Goal: Task Accomplishment & Management: Manage account settings

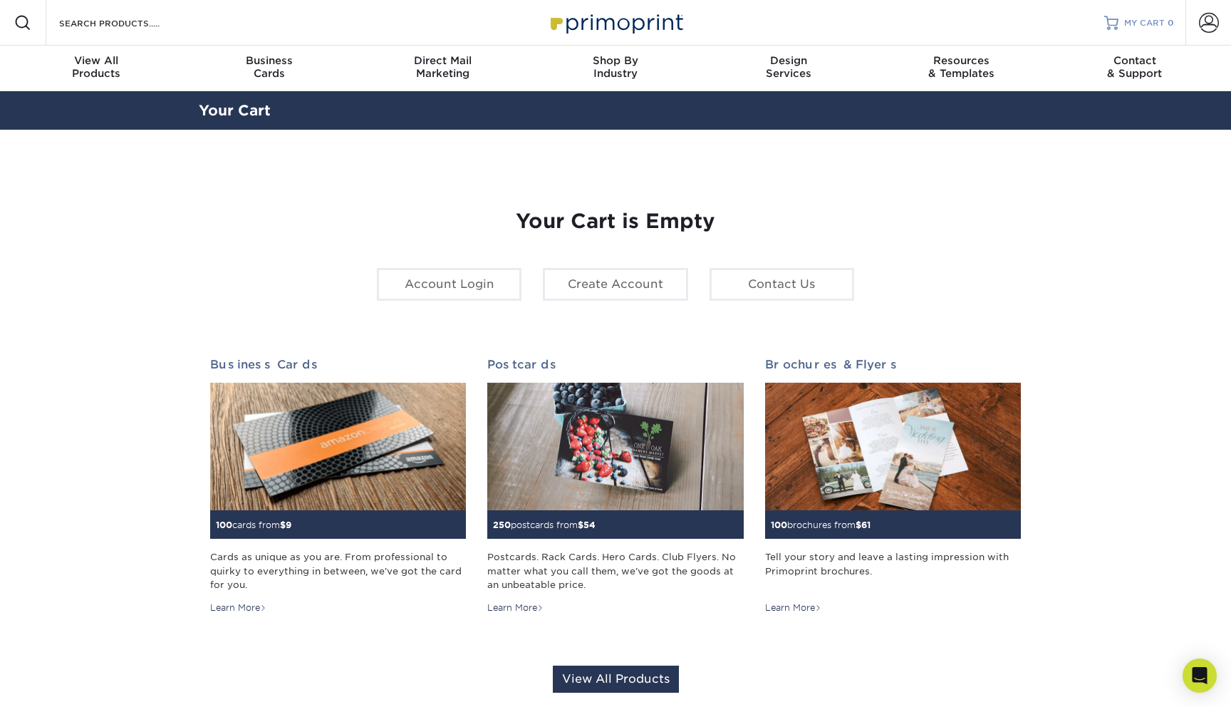
click at [1146, 27] on span "MY CART" at bounding box center [1144, 23] width 41 height 12
click at [1205, 28] on span at bounding box center [1209, 23] width 20 height 20
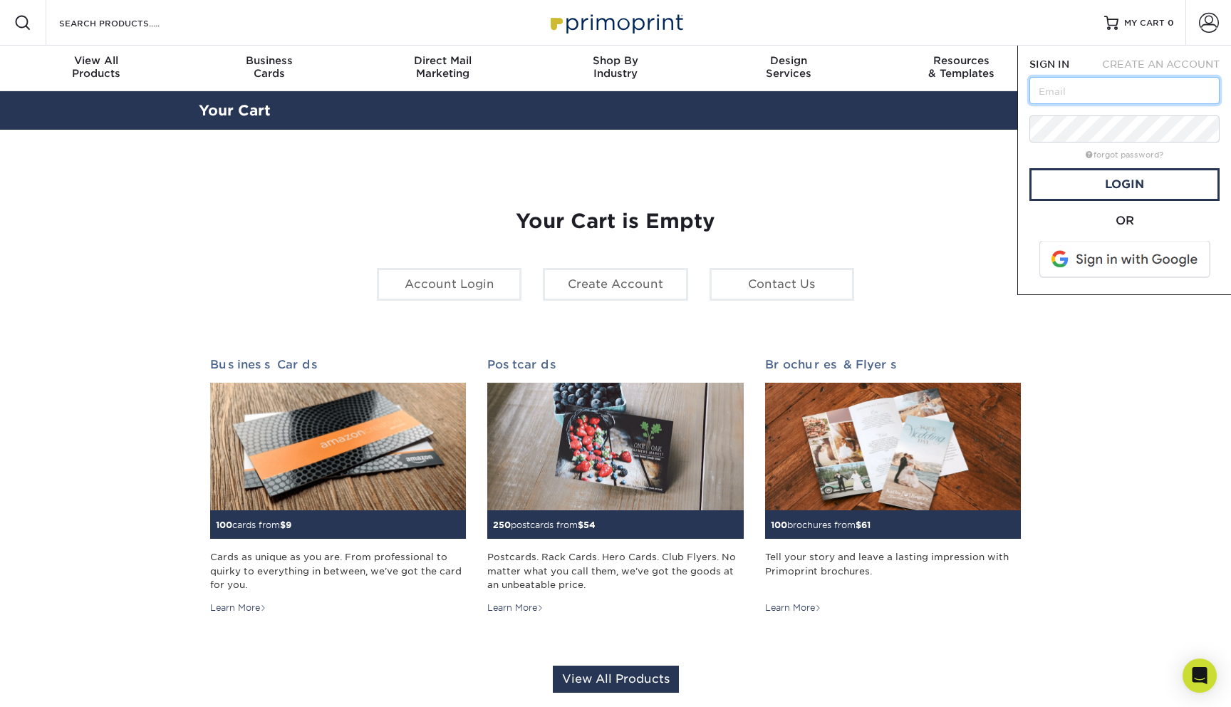
type input "[PERSON_NAME][EMAIL_ADDRESS][DOMAIN_NAME]"
click at [1059, 145] on div "forgot password?" at bounding box center [1124, 153] width 190 height 17
click at [1082, 264] on span at bounding box center [1126, 259] width 182 height 37
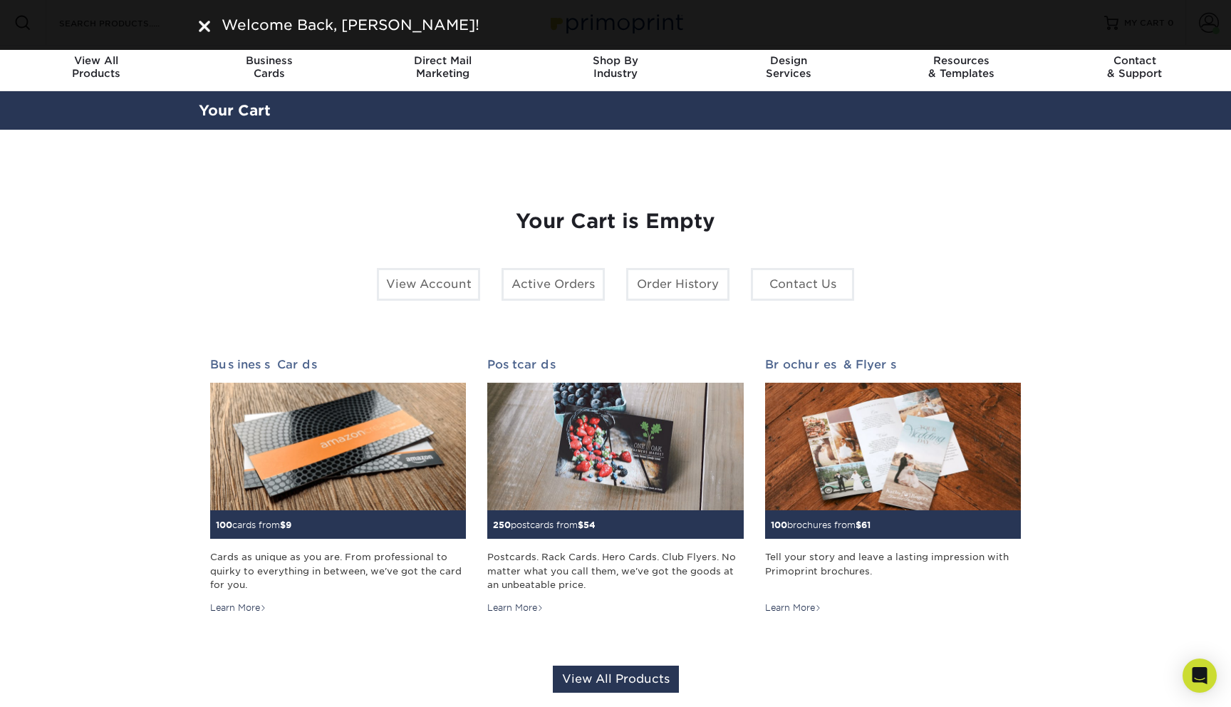
click at [195, 19] on div "Welcome Back, [PERSON_NAME]!" at bounding box center [615, 24] width 855 height 21
click at [199, 19] on div at bounding box center [204, 24] width 11 height 21
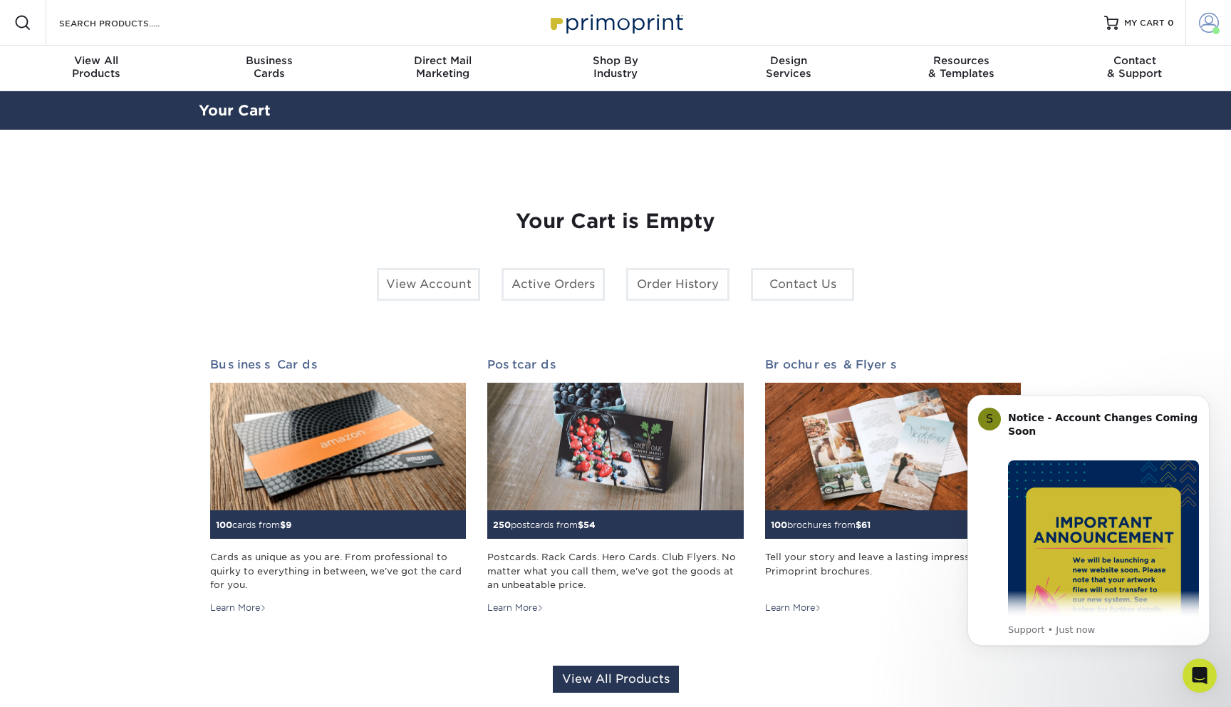
click at [1203, 19] on span at bounding box center [1209, 23] width 20 height 20
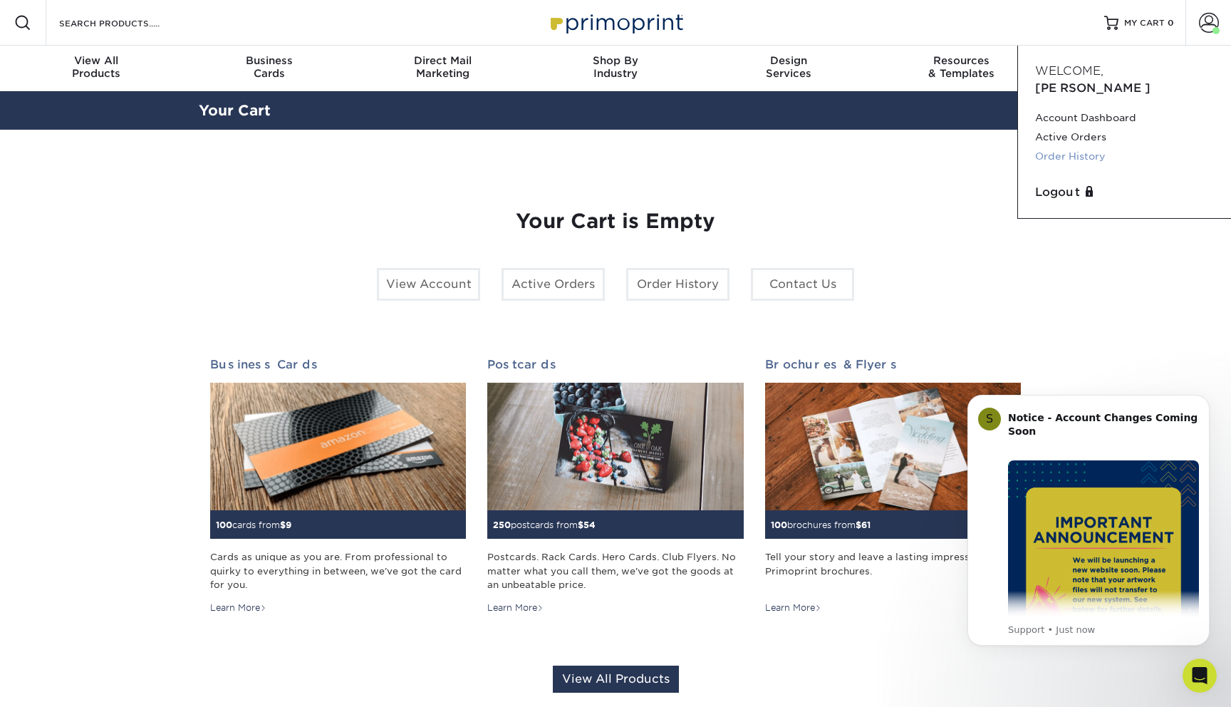
click at [1075, 147] on link "Order History" at bounding box center [1124, 156] width 179 height 19
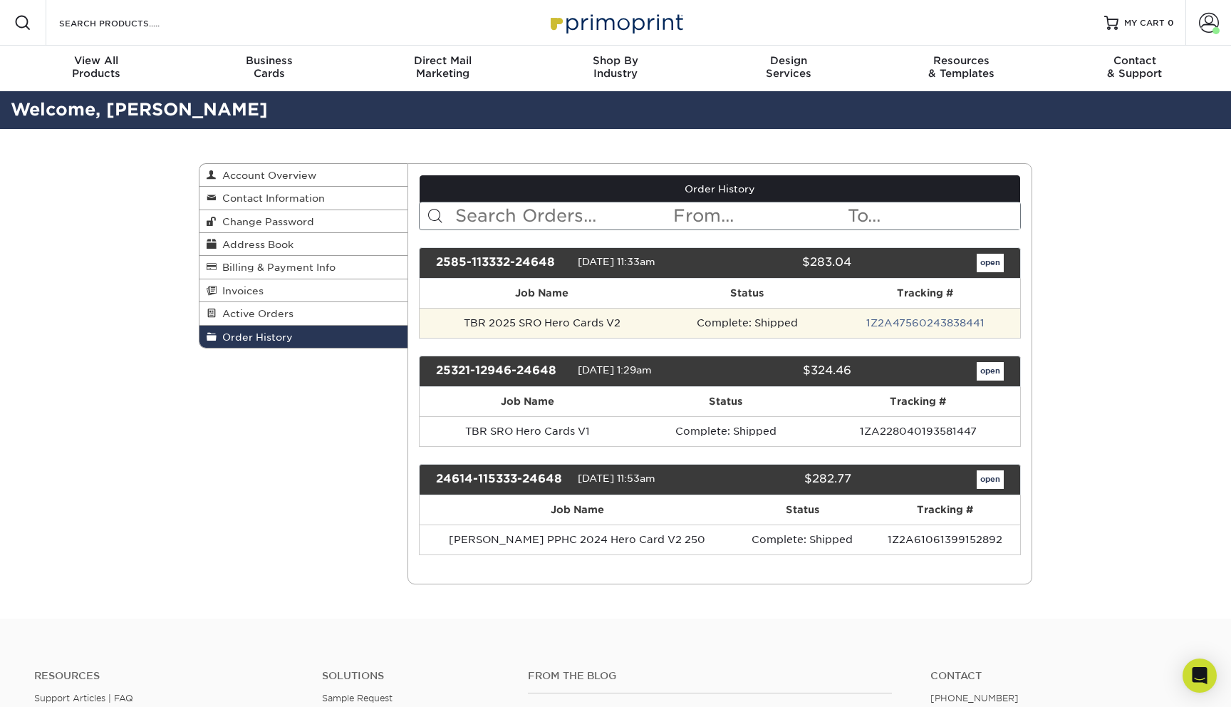
click at [796, 320] on td "Complete: Shipped" at bounding box center [747, 323] width 165 height 30
click at [531, 321] on td "TBR 2025 SRO Hero Cards V2" at bounding box center [542, 323] width 245 height 30
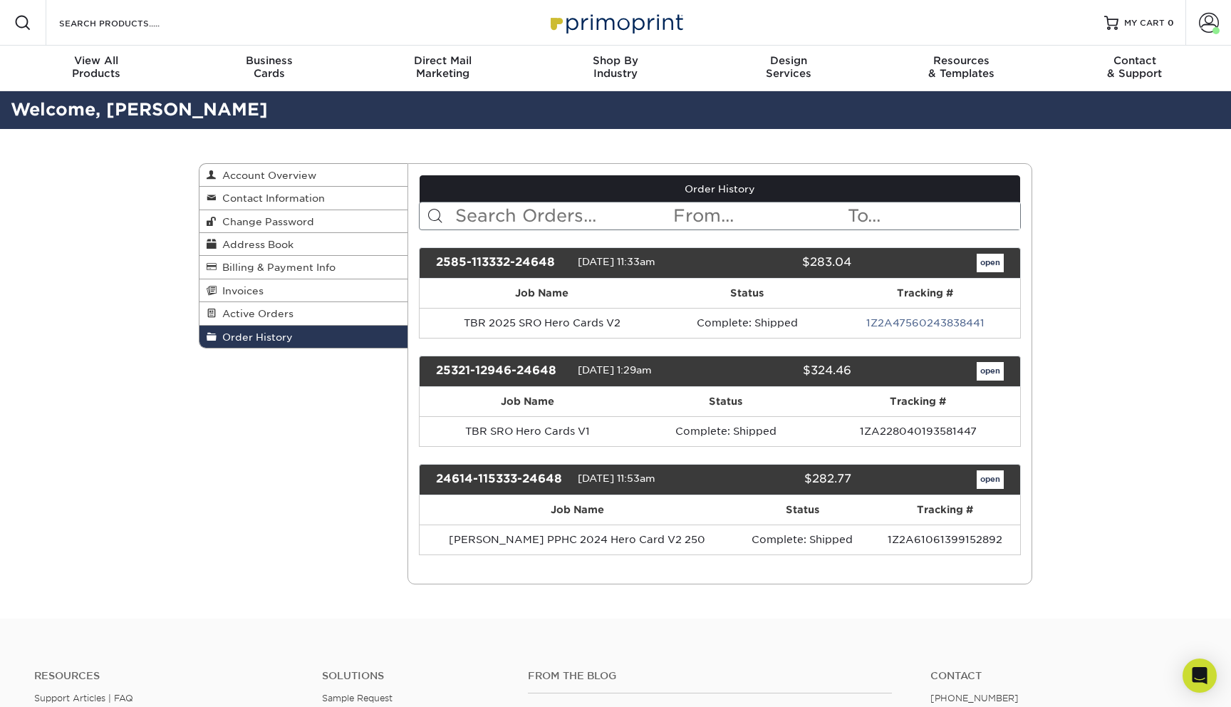
click at [544, 259] on div "2585-113332-24648" at bounding box center [501, 263] width 152 height 19
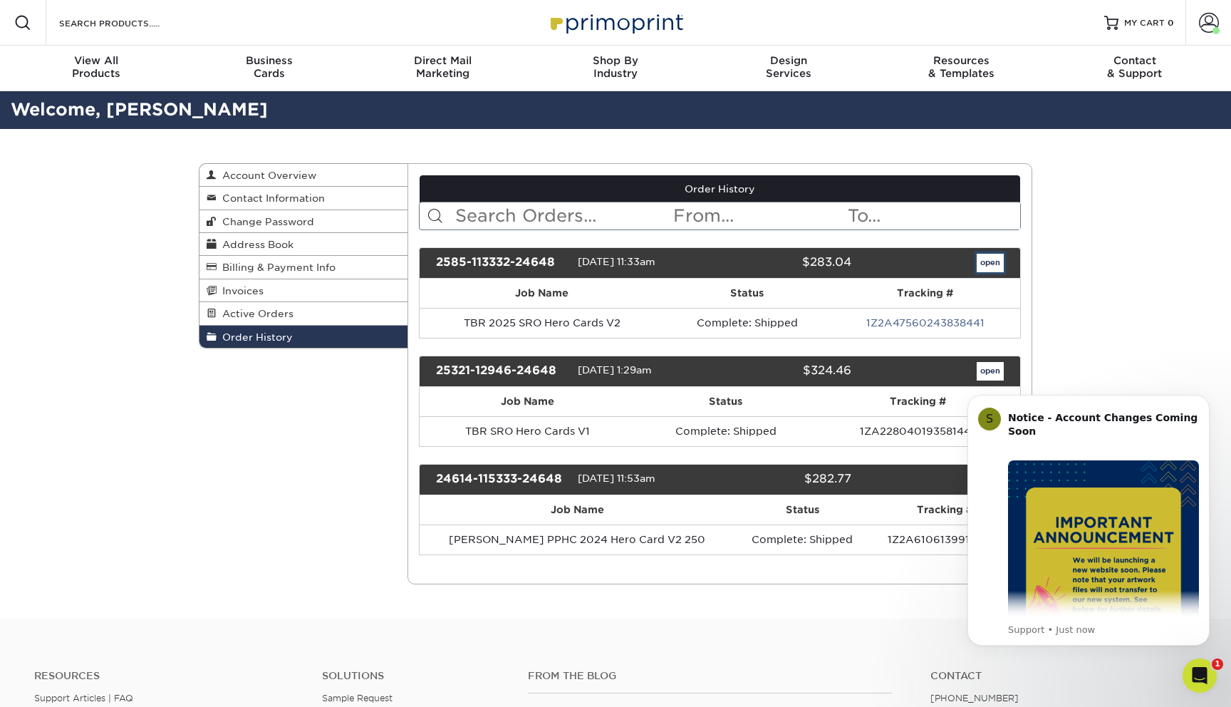
click at [993, 260] on link "open" at bounding box center [990, 263] width 27 height 19
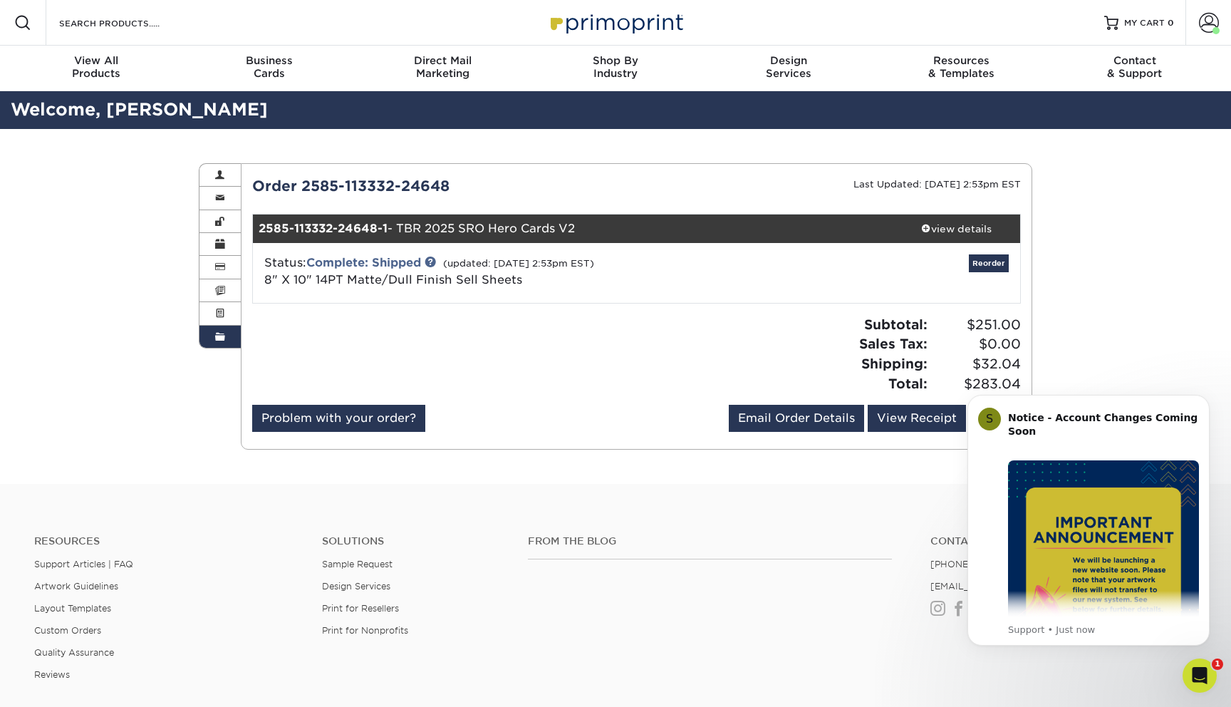
click at [1210, 393] on body "S Notice - Account Changes Coming Soon ​ Past Order Files Will Not Transfer: Wh…" at bounding box center [1089, 521] width 274 height 284
click at [1204, 395] on icon "Dismiss notification" at bounding box center [1206, 399] width 8 height 8
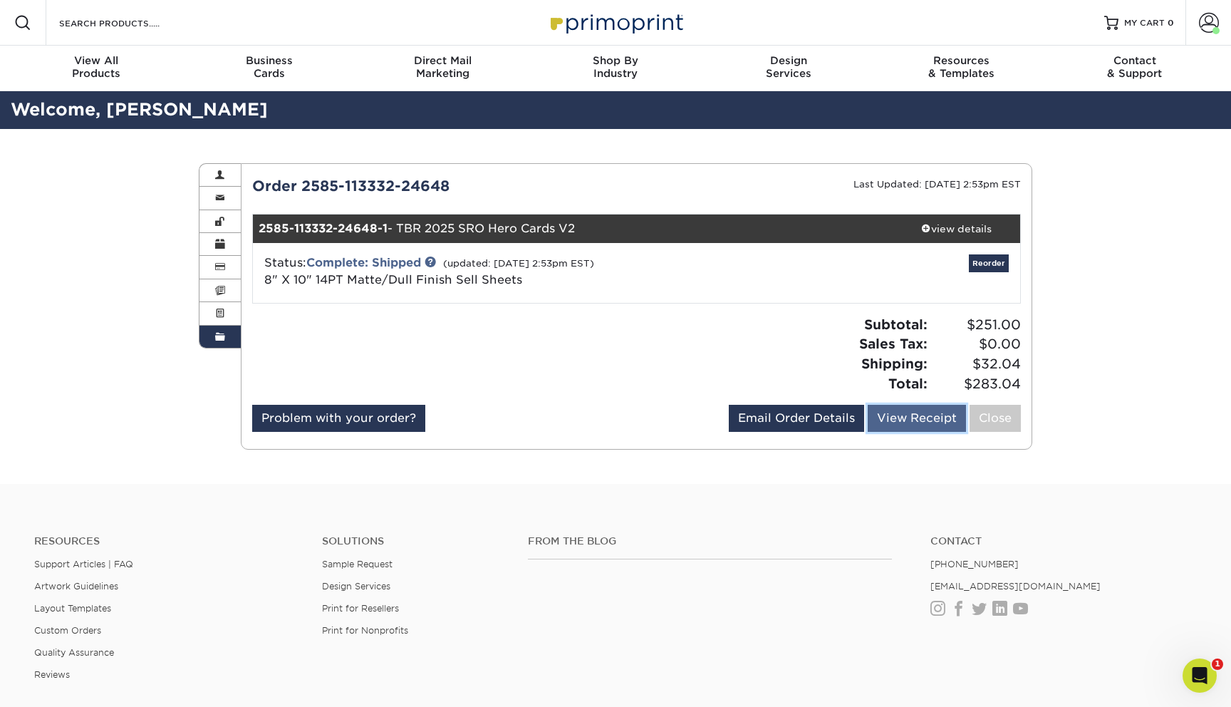
click at [925, 405] on link "View Receipt" at bounding box center [917, 418] width 98 height 27
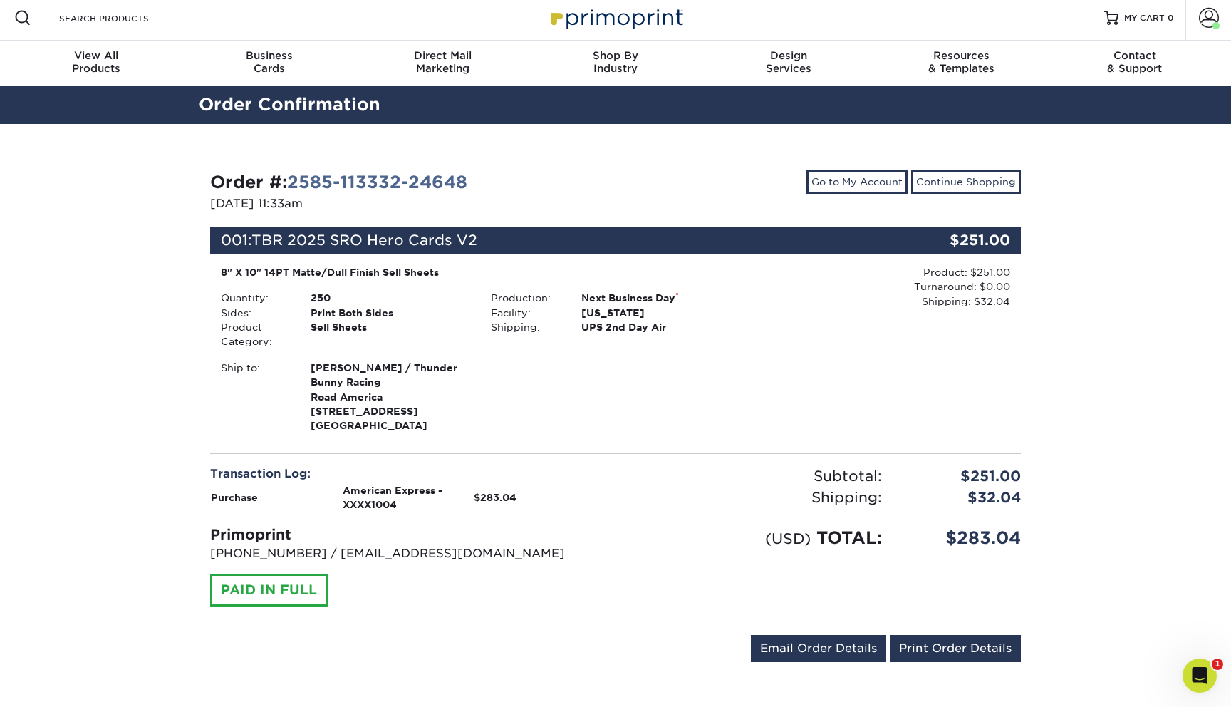
scroll to position [25, 0]
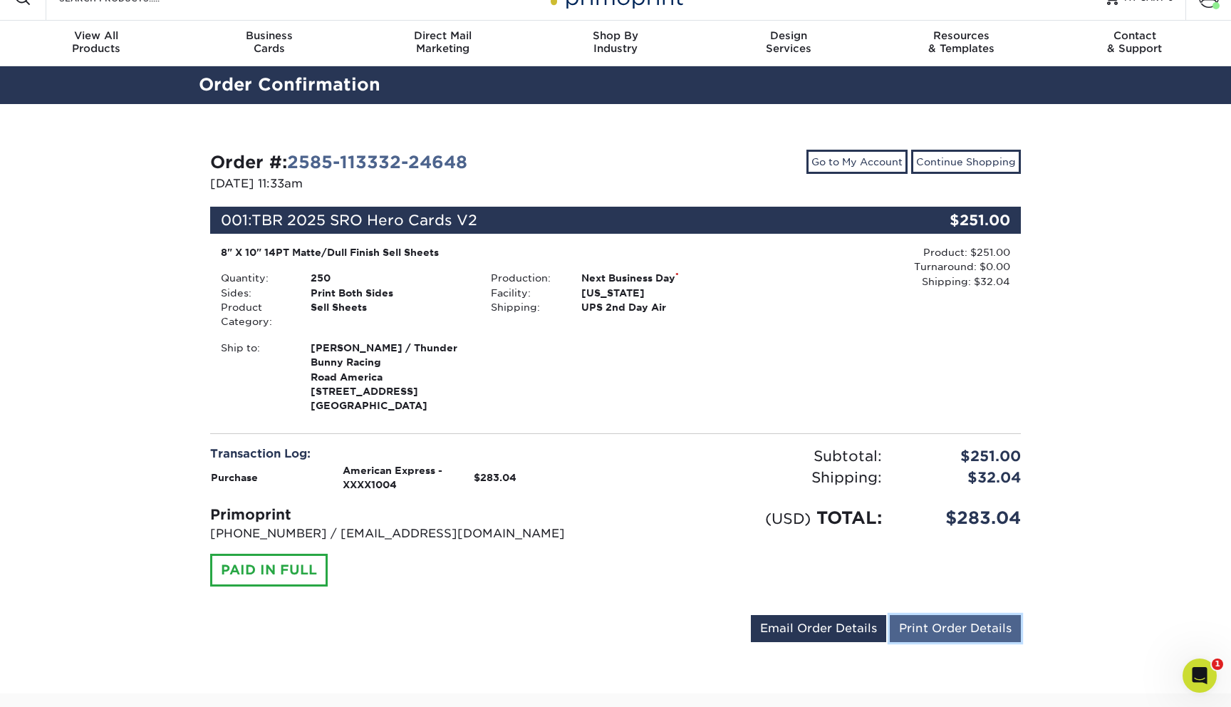
click at [941, 623] on link "Print Order Details" at bounding box center [955, 628] width 131 height 27
click at [839, 621] on link "Email Order Details" at bounding box center [818, 628] width 135 height 27
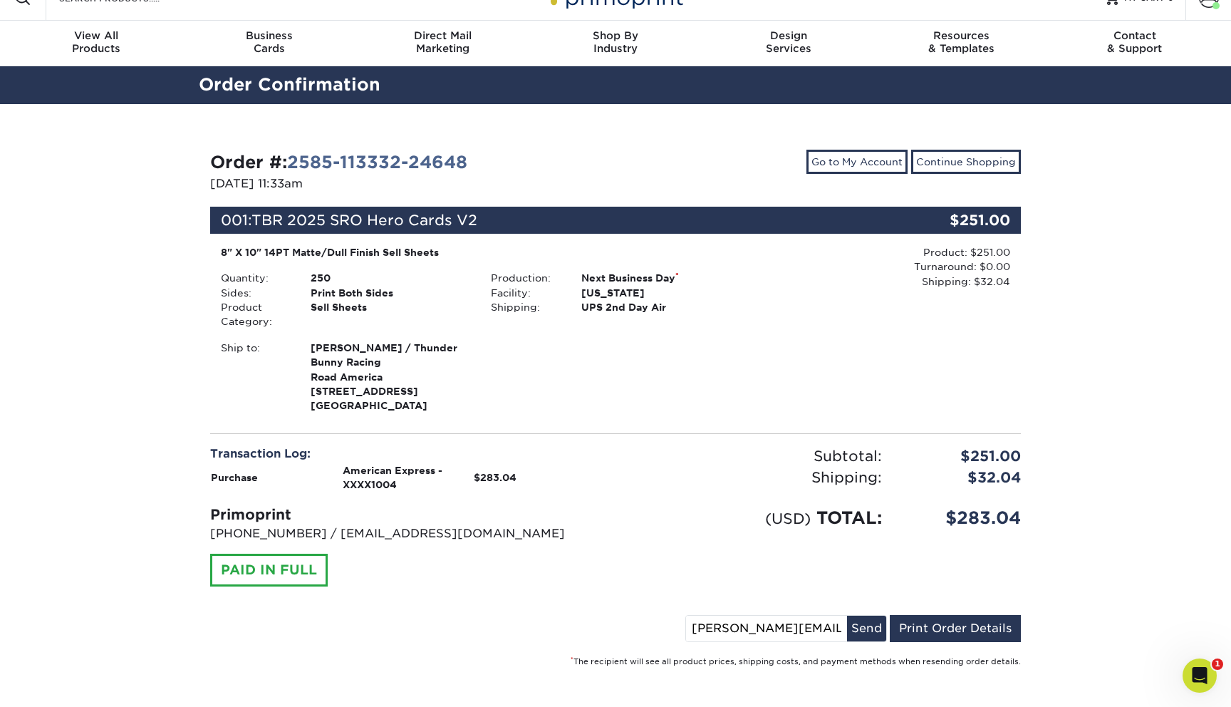
click at [799, 627] on input "ryan@lookcollective.co" at bounding box center [766, 629] width 161 height 26
type input "laura@thunderbunnyracing.com"
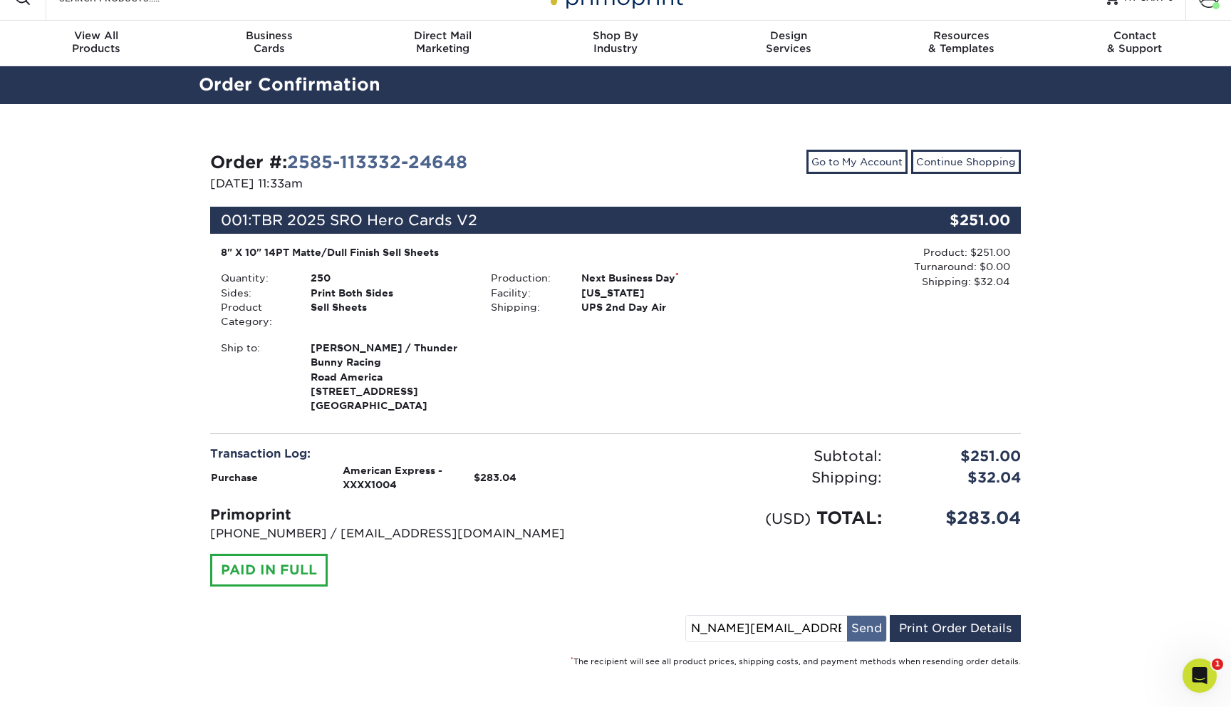
scroll to position [0, 0]
click at [852, 631] on button "Send" at bounding box center [866, 629] width 39 height 26
